Goal: Information Seeking & Learning: Learn about a topic

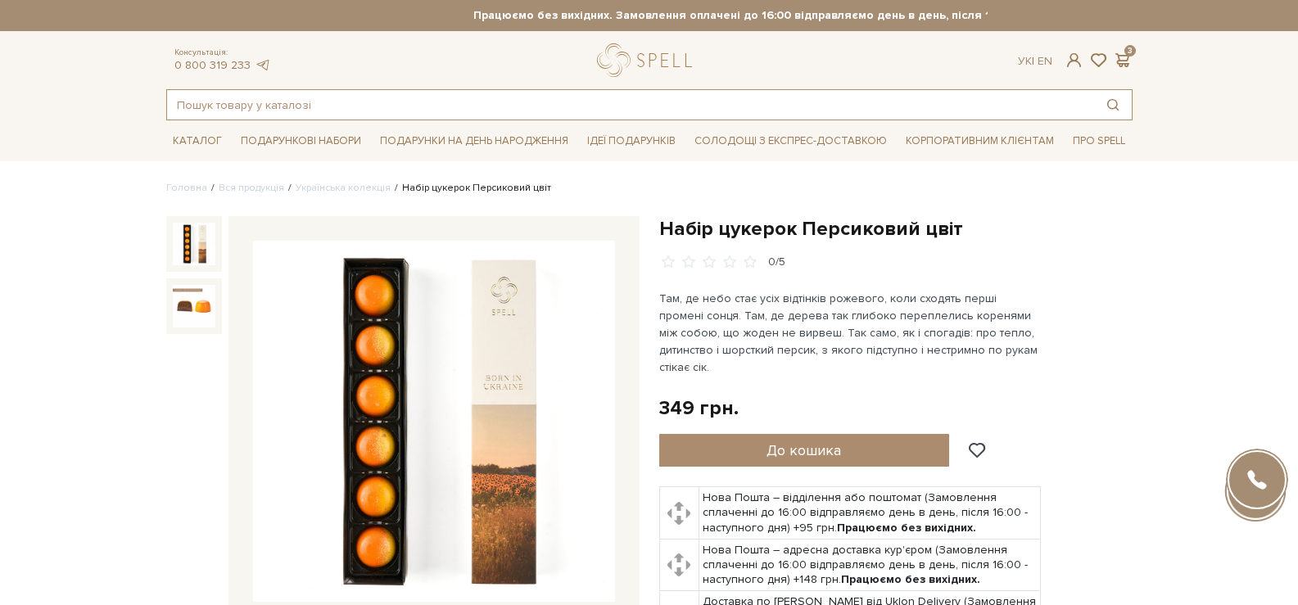
click at [519, 109] on input "text" at bounding box center [630, 104] width 927 height 29
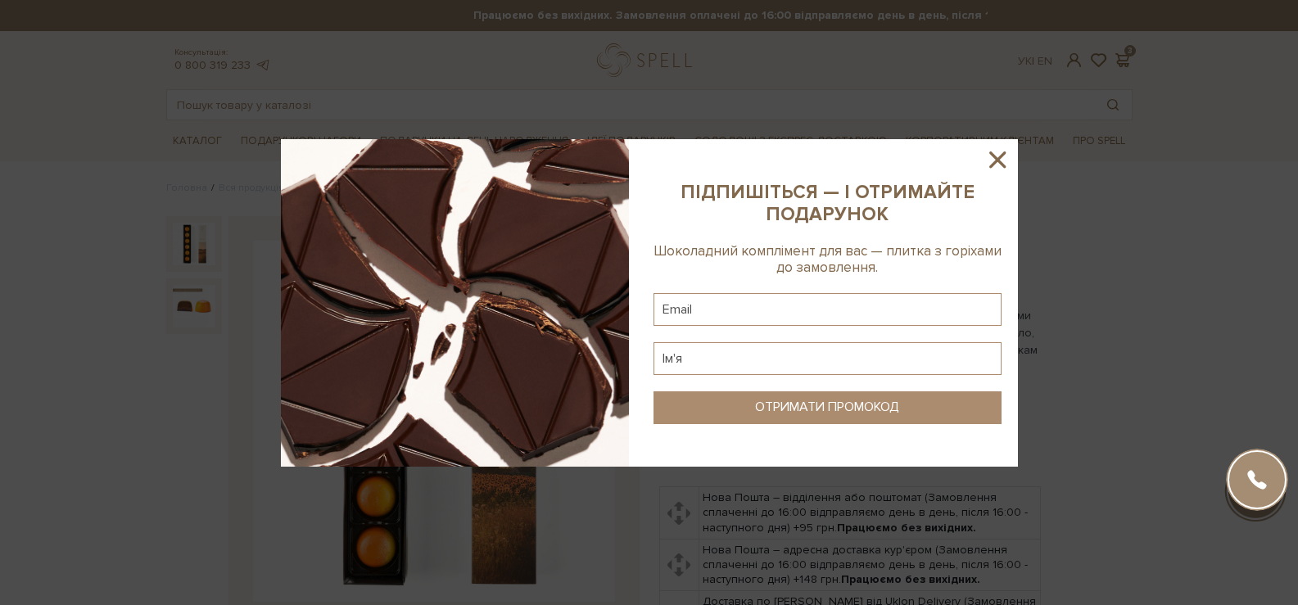
click at [1002, 156] on icon at bounding box center [998, 160] width 28 height 28
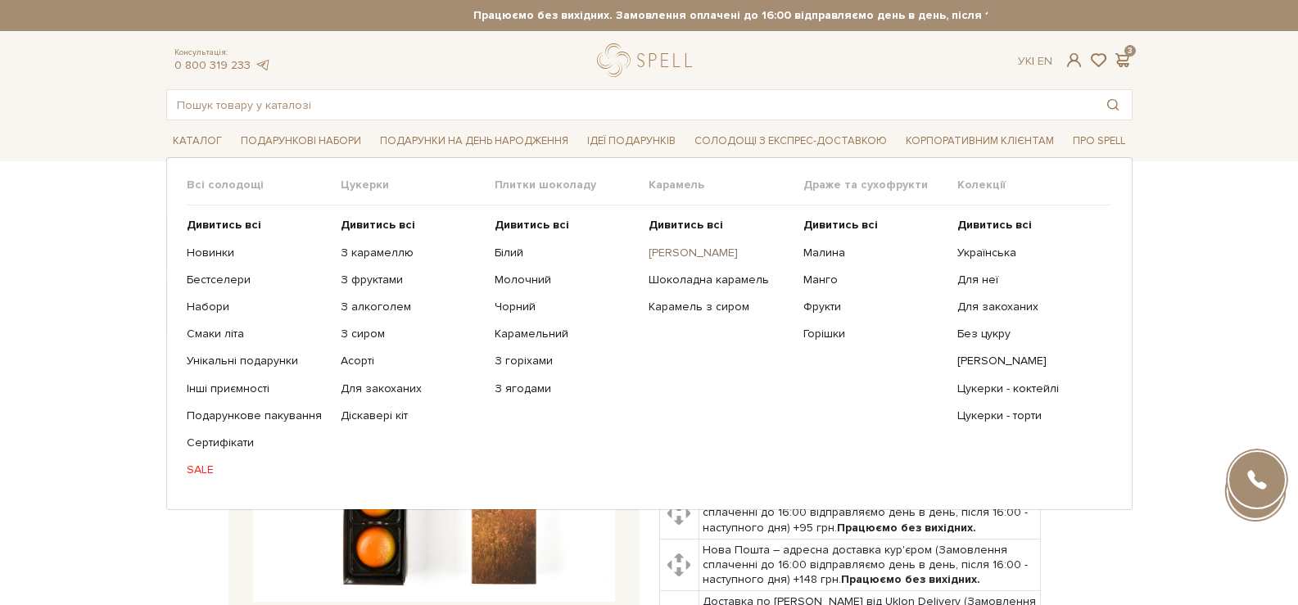
click at [693, 259] on link "[PERSON_NAME]" at bounding box center [720, 253] width 142 height 15
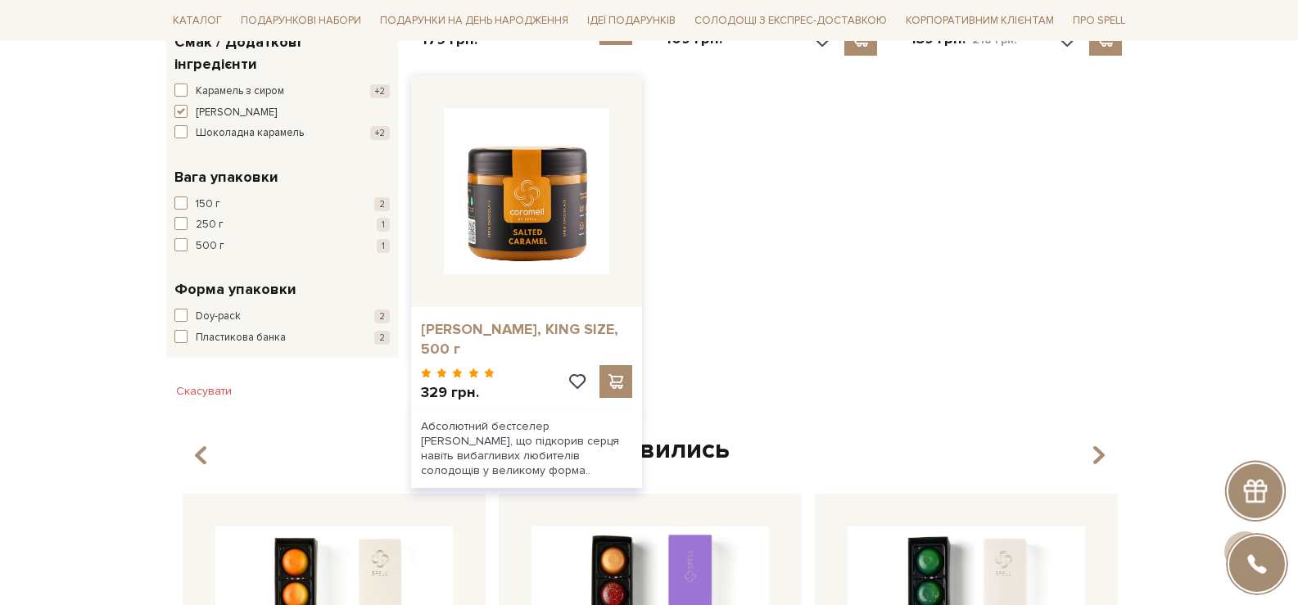
click at [501, 334] on link "[PERSON_NAME], KING SIZE, 500 г" at bounding box center [527, 339] width 212 height 39
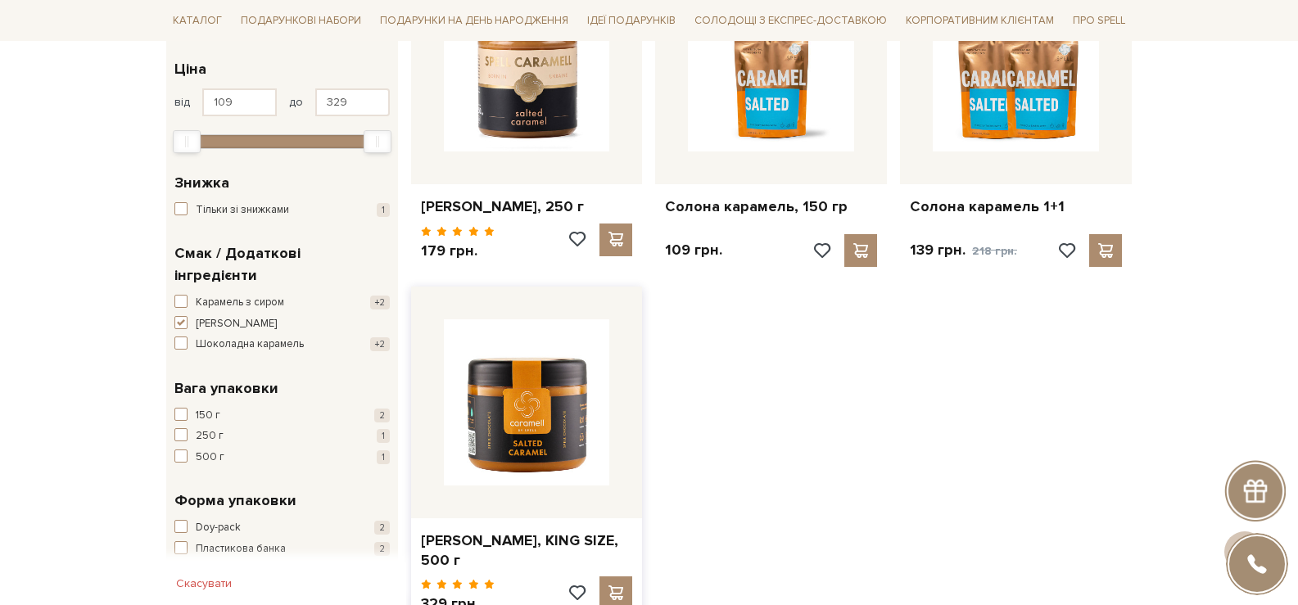
scroll to position [328, 0]
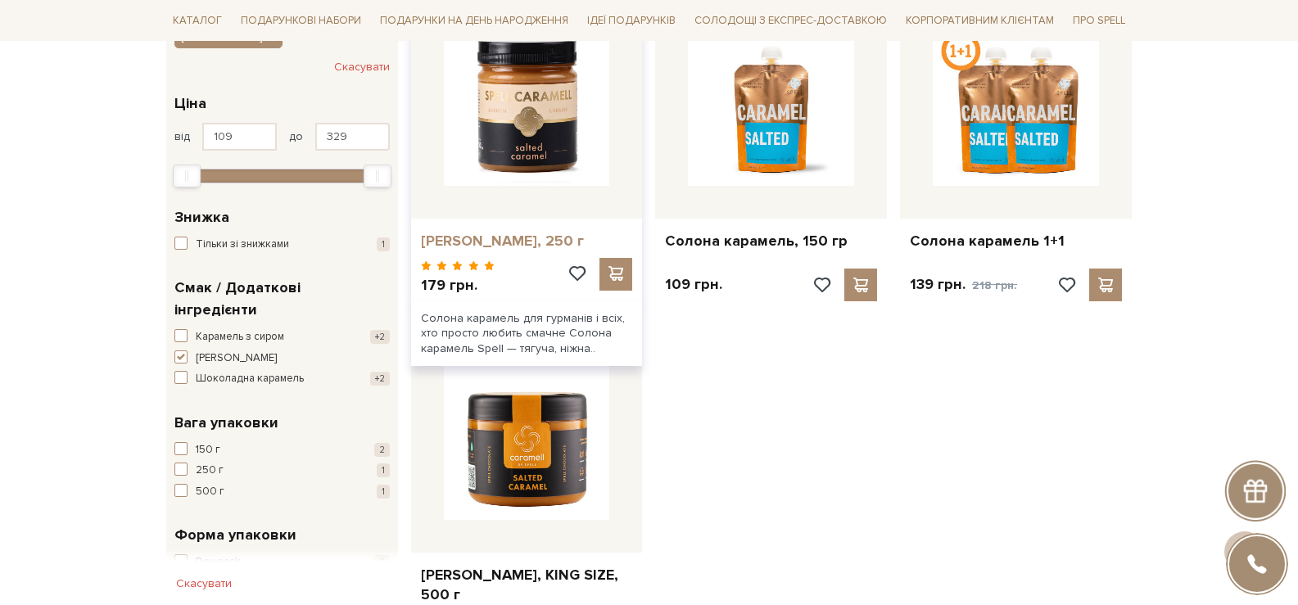
click at [515, 243] on link "[PERSON_NAME], 250 г" at bounding box center [527, 241] width 212 height 19
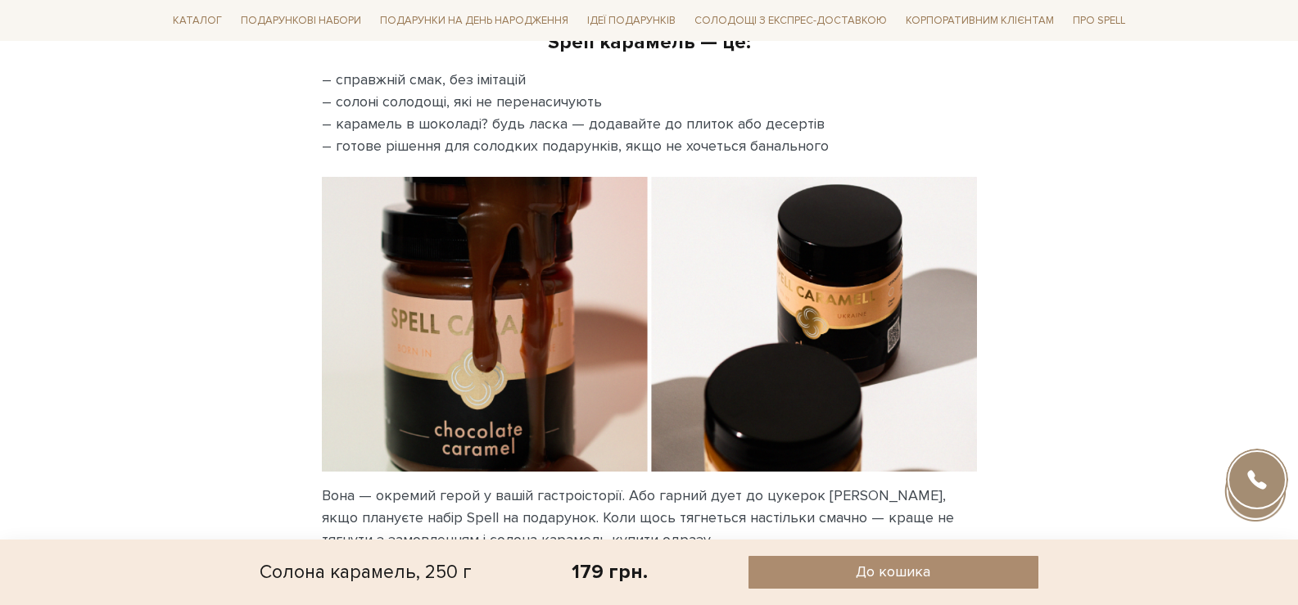
scroll to position [2048, 0]
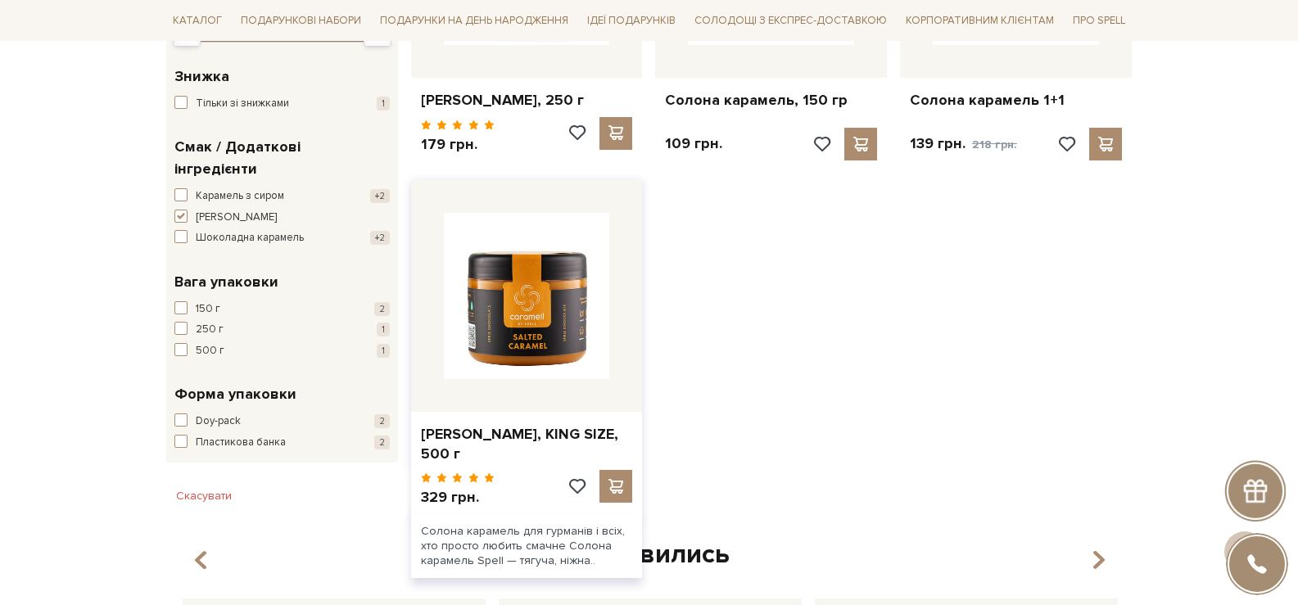
scroll to position [481, 0]
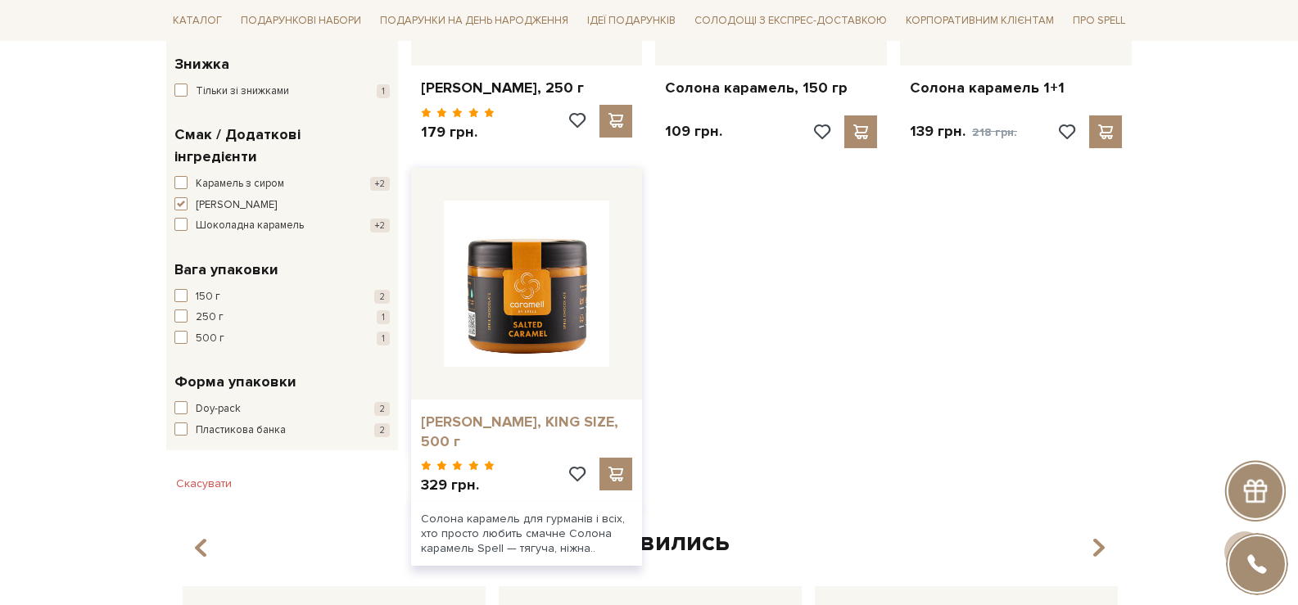
click at [550, 418] on link "[PERSON_NAME], KING SIZE, 500 г" at bounding box center [527, 432] width 212 height 39
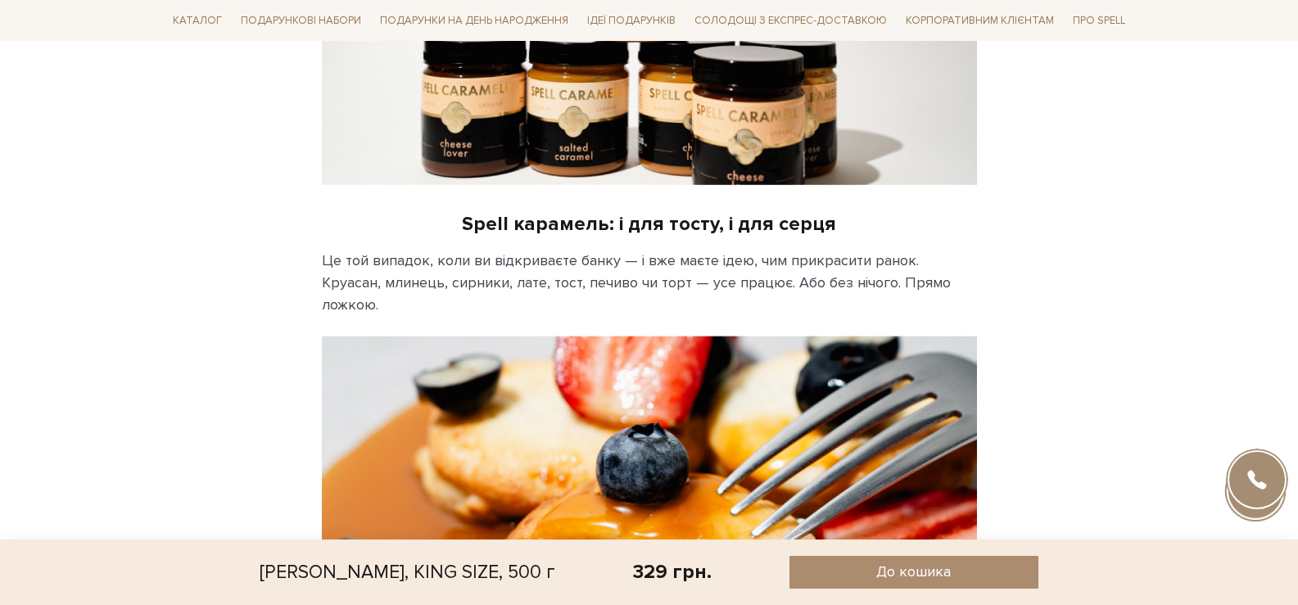
scroll to position [1720, 0]
